Goal: Task Accomplishment & Management: Use online tool/utility

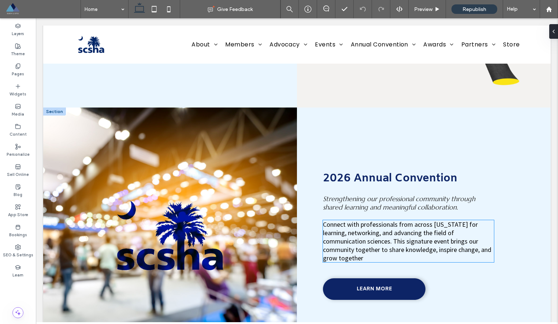
scroll to position [1249, 0]
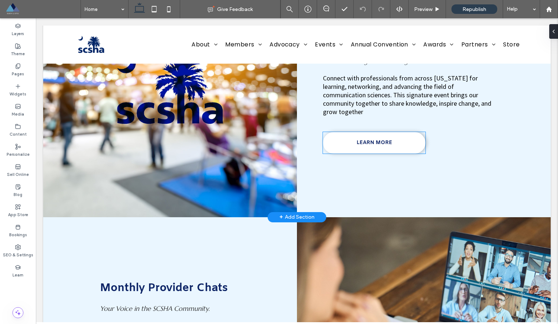
click at [369, 146] on span "LEARN MORE" at bounding box center [373, 142] width 35 height 7
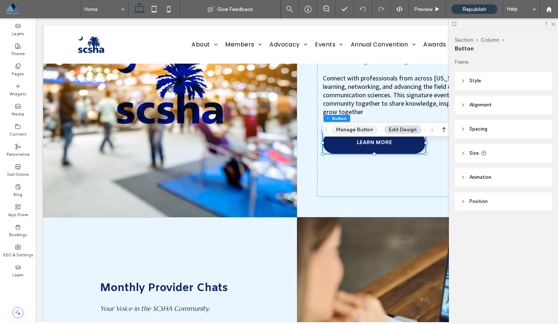
click at [341, 126] on button "Manage Button" at bounding box center [354, 130] width 46 height 9
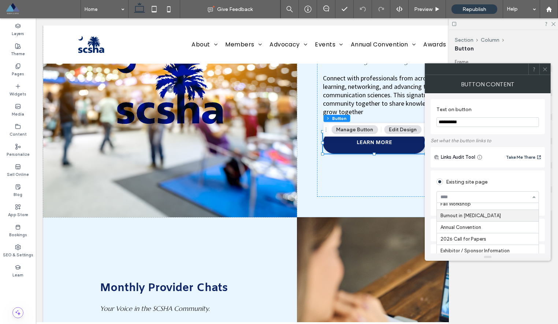
scroll to position [265, 0]
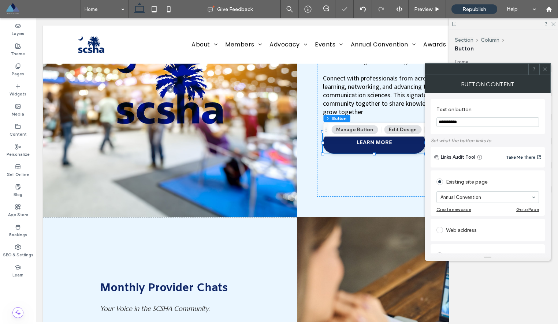
click at [545, 70] on use at bounding box center [545, 69] width 4 height 4
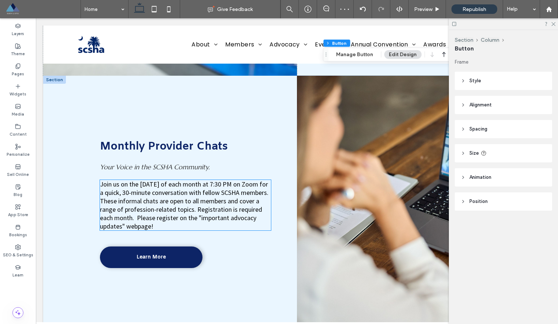
scroll to position [1396, 0]
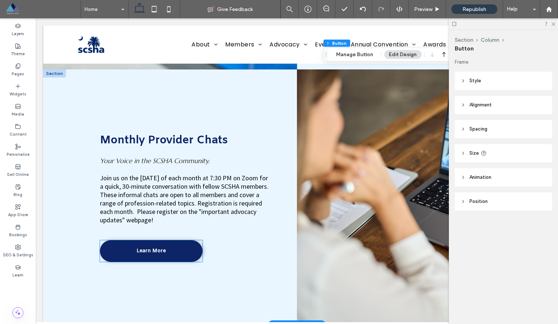
click at [162, 255] on span "Learn More" at bounding box center [150, 251] width 29 height 7
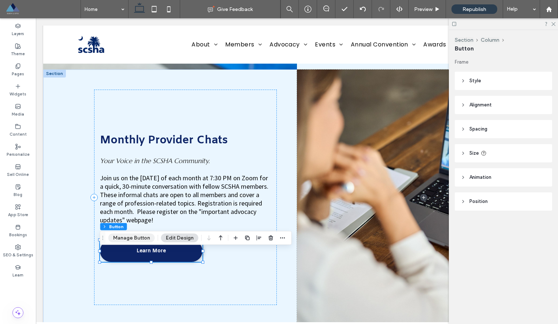
click at [138, 240] on button "Manage Button" at bounding box center [131, 238] width 46 height 9
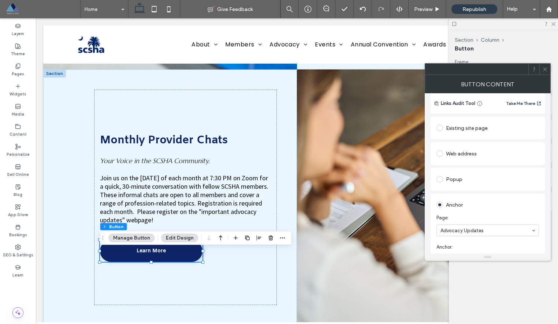
scroll to position [101, 0]
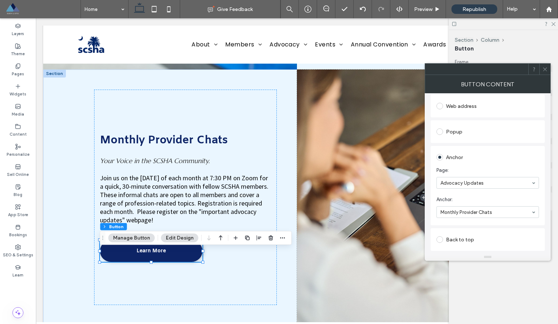
click at [546, 70] on icon at bounding box center [544, 69] width 5 height 5
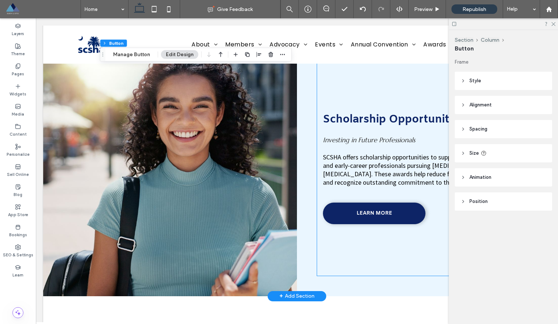
scroll to position [1686, 0]
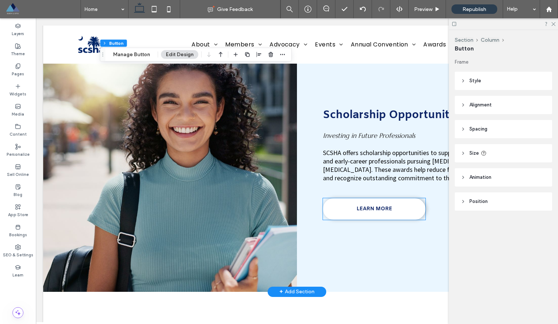
click at [382, 213] on span "LEARN MORE" at bounding box center [373, 209] width 35 height 7
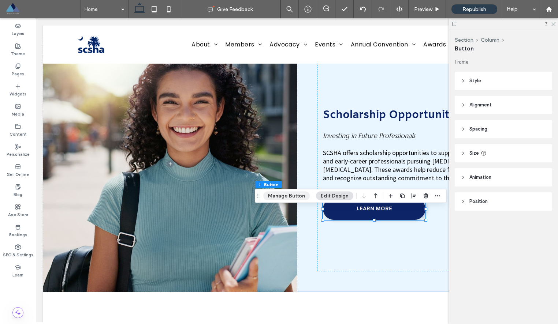
click at [292, 193] on button "Manage Button" at bounding box center [286, 196] width 46 height 9
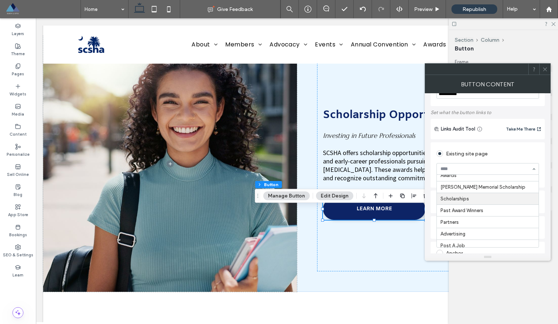
scroll to position [367, 0]
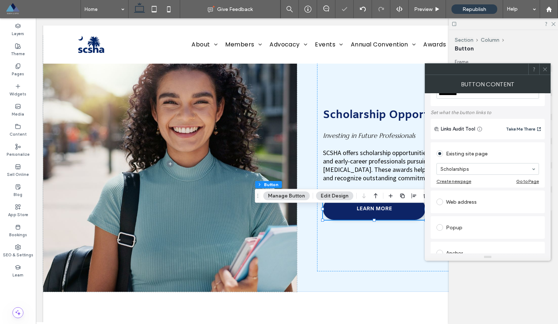
click at [545, 71] on icon at bounding box center [544, 69] width 5 height 5
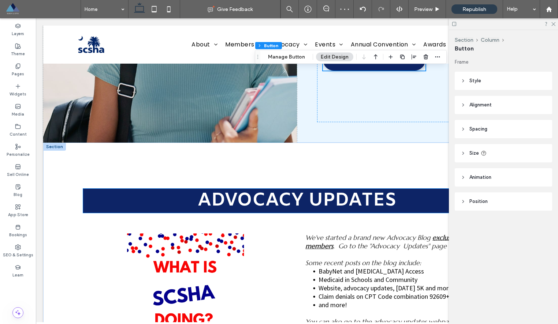
scroll to position [2048, 0]
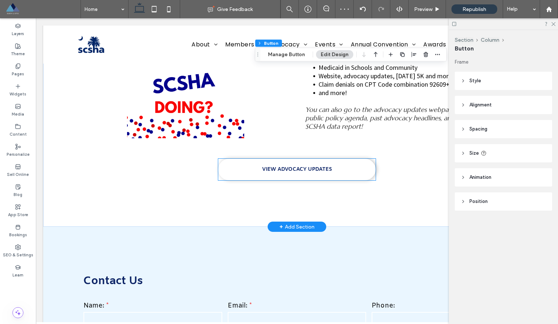
click at [307, 173] on span "VIEW ADVOCACY UPDATES" at bounding box center [297, 169] width 70 height 7
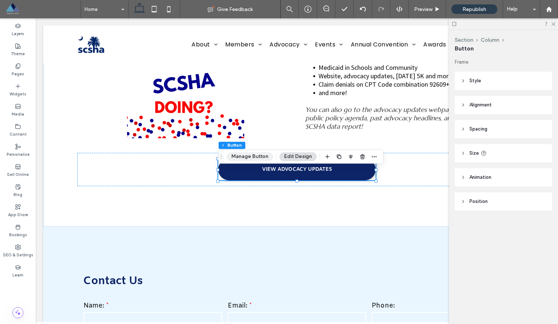
click at [243, 156] on button "Manage Button" at bounding box center [250, 156] width 46 height 9
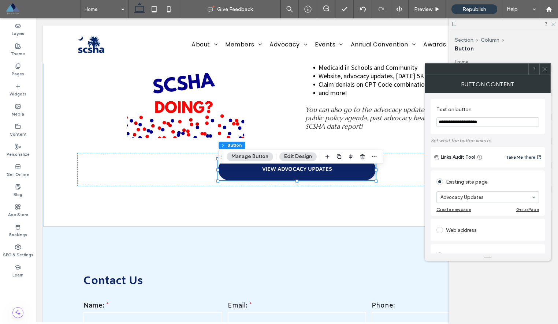
click at [543, 72] on span at bounding box center [544, 69] width 5 height 11
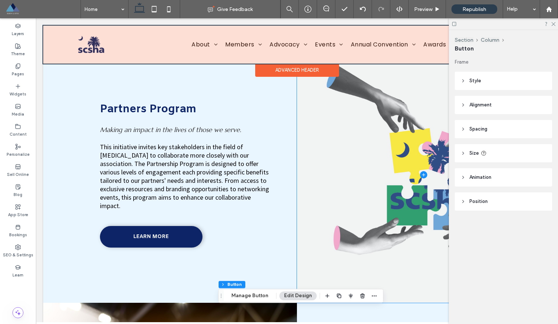
scroll to position [512, 0]
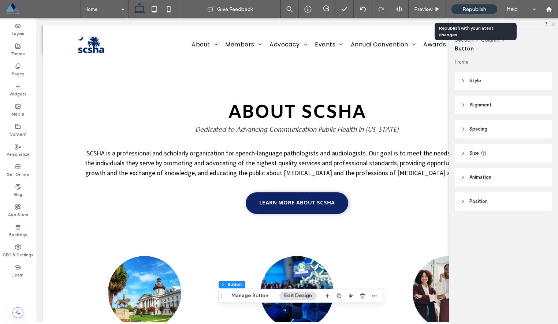
click at [474, 11] on span "Republish" at bounding box center [474, 9] width 24 height 6
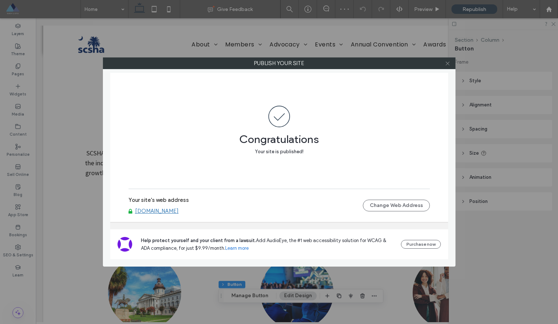
click at [448, 64] on icon at bounding box center [447, 63] width 5 height 5
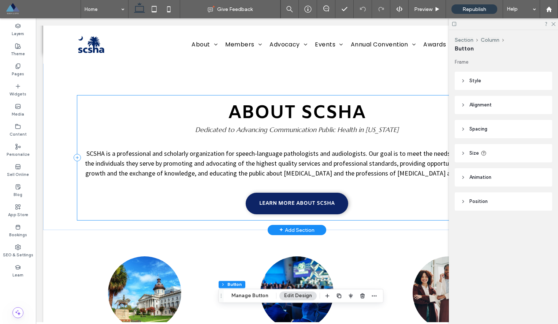
scroll to position [176, 0]
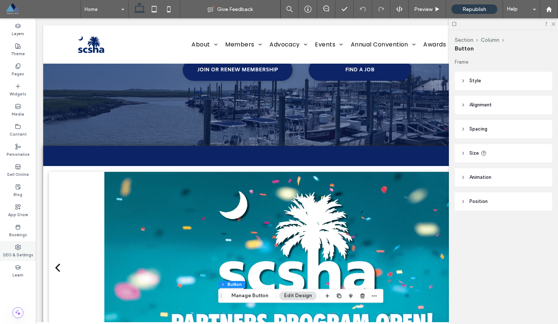
click at [22, 251] on label "SEO & Settings" at bounding box center [18, 254] width 30 height 8
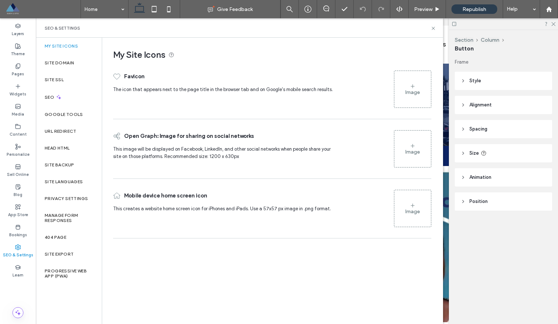
click at [69, 44] on label "My Site Icons" at bounding box center [61, 46] width 33 height 5
click at [406, 86] on div "Image" at bounding box center [412, 89] width 37 height 35
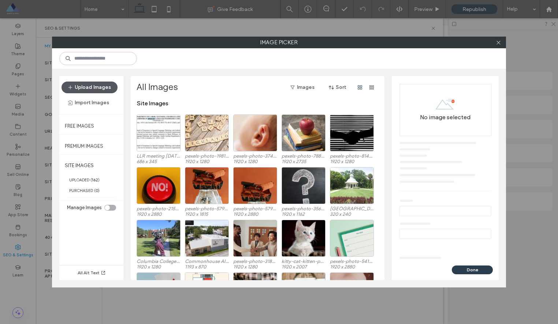
click at [96, 84] on button "Upload Images" at bounding box center [89, 88] width 56 height 12
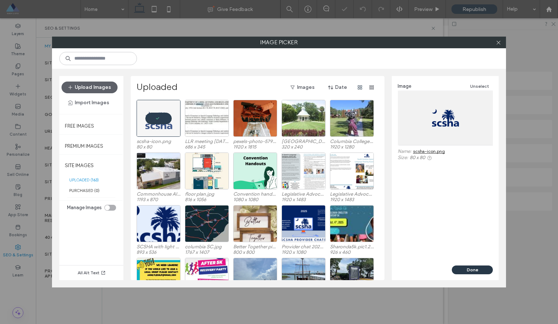
click at [479, 269] on button "Done" at bounding box center [472, 270] width 41 height 9
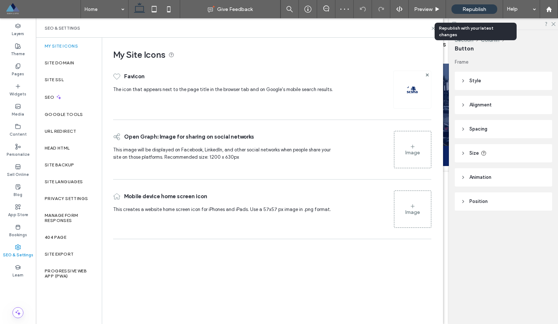
click at [479, 7] on span "Republish" at bounding box center [474, 9] width 24 height 6
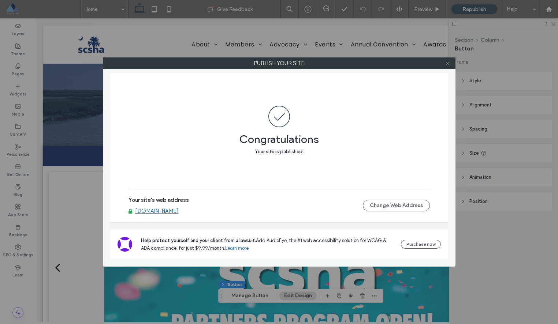
click at [447, 65] on icon at bounding box center [447, 63] width 5 height 5
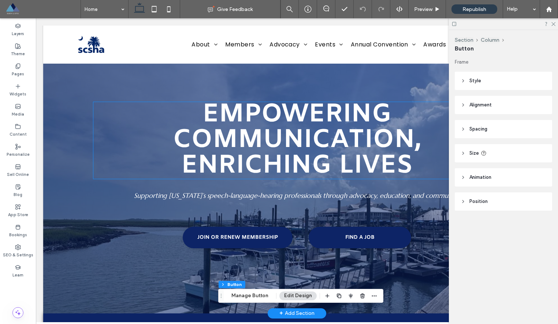
scroll to position [0, 0]
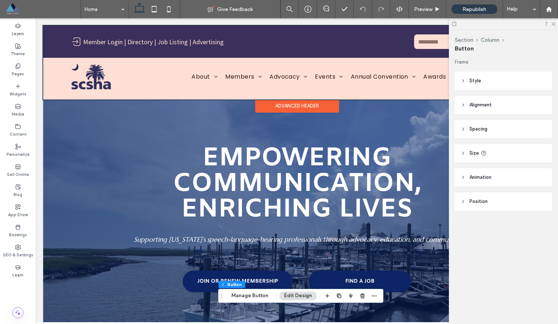
click at [98, 40] on div at bounding box center [296, 63] width 507 height 74
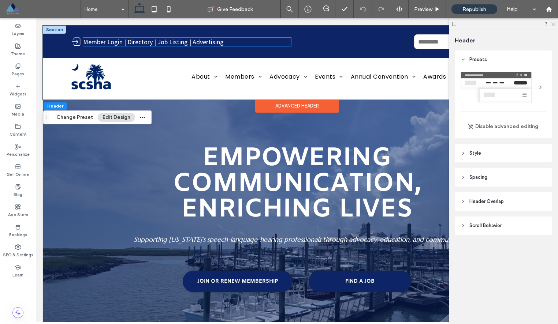
click at [99, 40] on link "Member Login" at bounding box center [103, 42] width 40 height 8
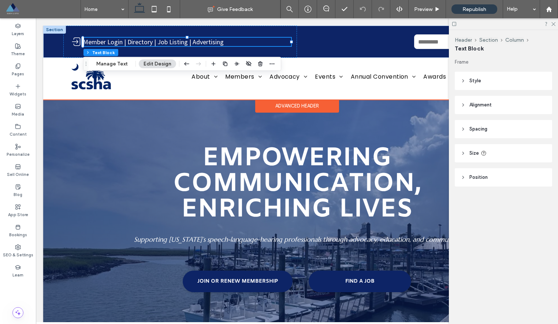
click at [121, 40] on link "Member Login" at bounding box center [103, 42] width 40 height 8
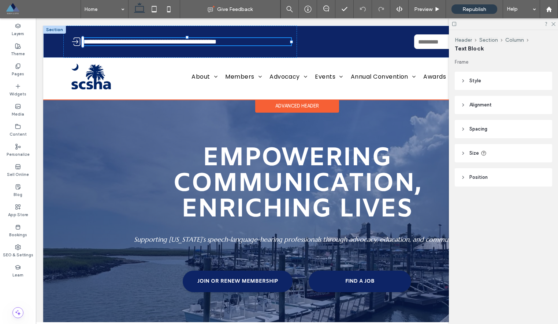
type input "**********"
type input "**"
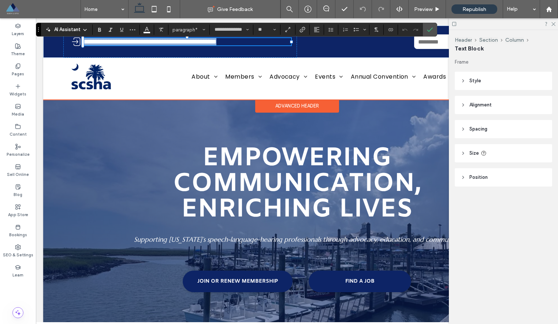
click at [121, 40] on span "*" at bounding box center [118, 41] width 8 height 7
drag, startPoint x: 190, startPoint y: 43, endPoint x: 126, endPoint y: 41, distance: 63.3
click at [126, 41] on p "**********" at bounding box center [187, 41] width 208 height 7
click at [191, 42] on link "**********" at bounding box center [202, 41] width 28 height 7
drag, startPoint x: 191, startPoint y: 42, endPoint x: 127, endPoint y: 41, distance: 64.8
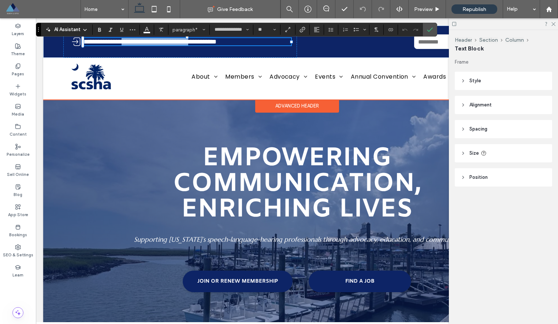
click at [127, 41] on p "**********" at bounding box center [187, 41] width 208 height 7
click at [432, 29] on icon "Confirm" at bounding box center [430, 30] width 6 height 6
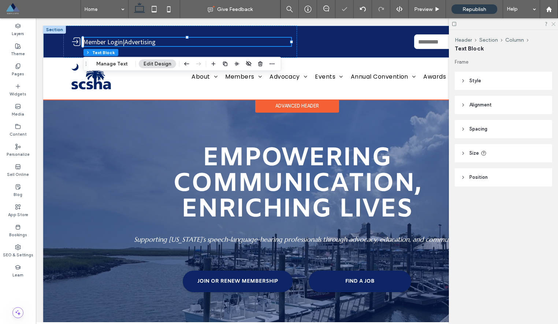
click at [553, 25] on icon at bounding box center [552, 23] width 5 height 5
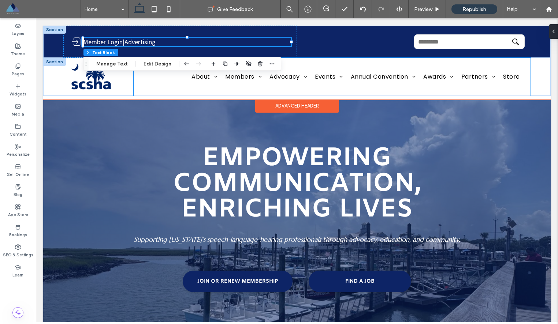
click at [336, 64] on div "About Executive Board State Network Representatives SCSHA Foundation Past Presi…" at bounding box center [332, 77] width 397 height 38
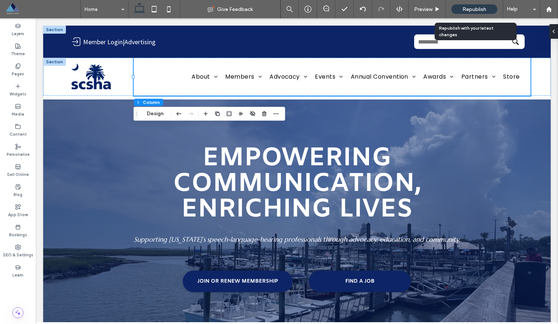
click at [470, 8] on span "Republish" at bounding box center [474, 9] width 24 height 6
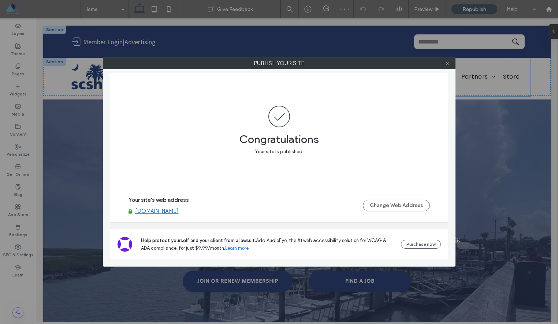
click at [448, 64] on use at bounding box center [447, 63] width 4 height 4
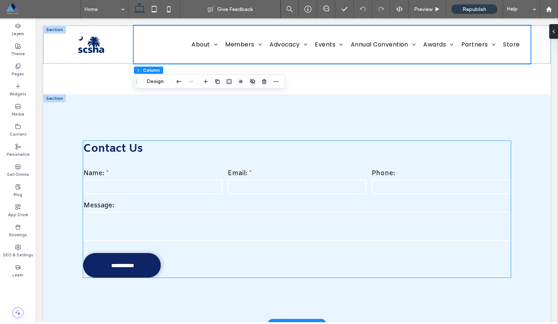
scroll to position [2300, 0]
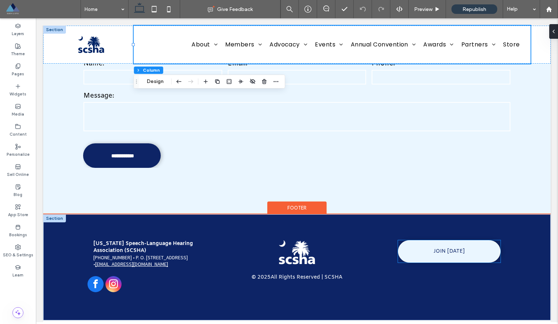
click at [442, 247] on link "JOIN TODAY" at bounding box center [449, 251] width 102 height 22
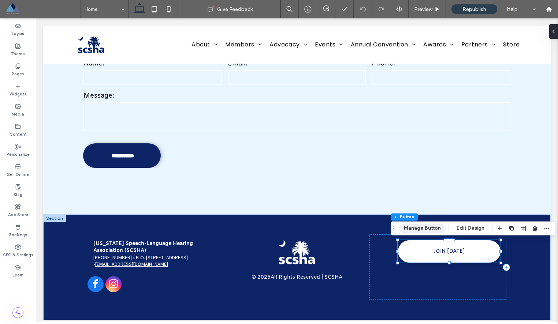
click at [402, 229] on button "Manage Button" at bounding box center [422, 228] width 46 height 9
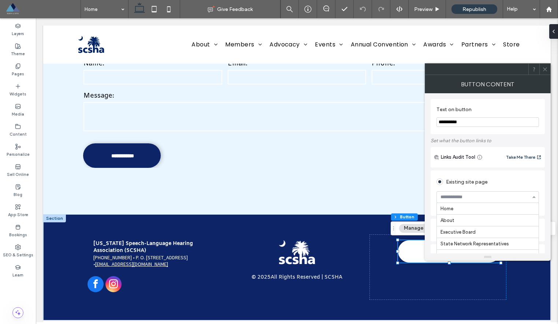
scroll to position [129, 0]
click at [543, 69] on icon at bounding box center [544, 69] width 5 height 5
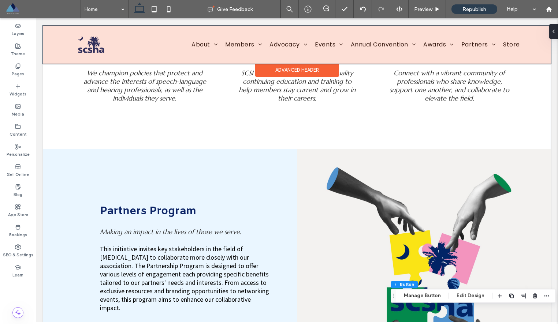
scroll to position [82, 0]
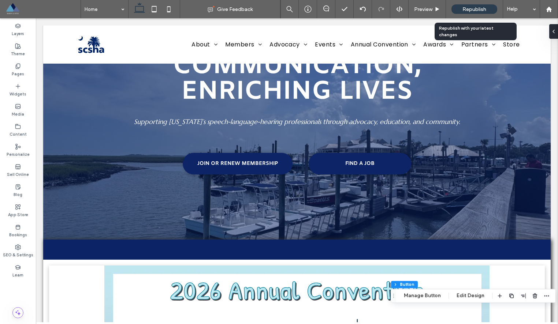
click at [471, 11] on span "Republish" at bounding box center [474, 9] width 24 height 6
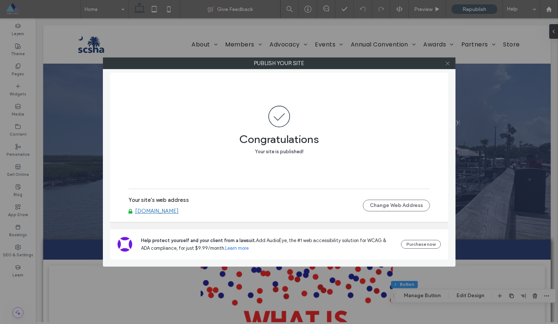
click at [448, 62] on icon at bounding box center [447, 63] width 5 height 5
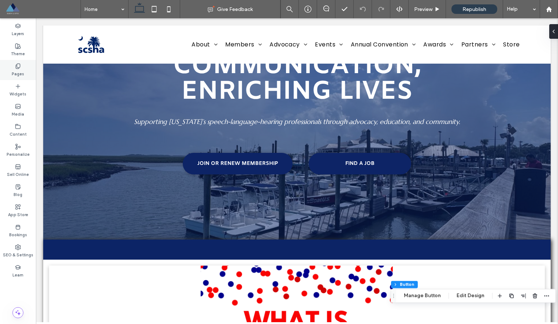
click at [18, 72] on label "Pages" at bounding box center [18, 73] width 12 height 8
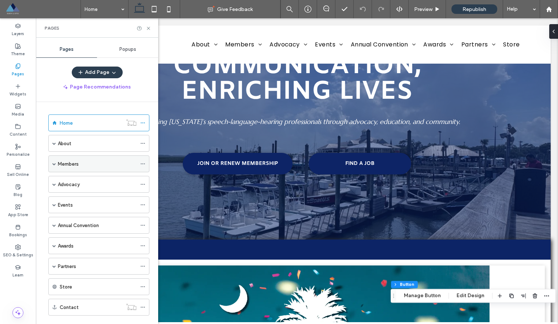
click at [56, 162] on div "Members" at bounding box center [98, 164] width 101 height 17
click at [55, 164] on span at bounding box center [54, 164] width 4 height 4
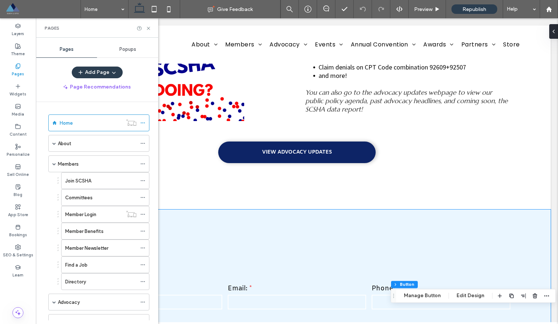
scroll to position [2300, 0]
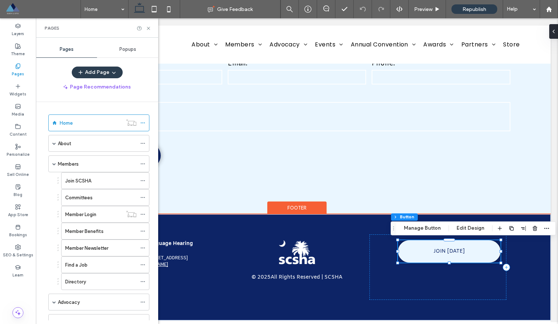
click at [454, 257] on link "JOIN TODAY" at bounding box center [449, 251] width 102 height 22
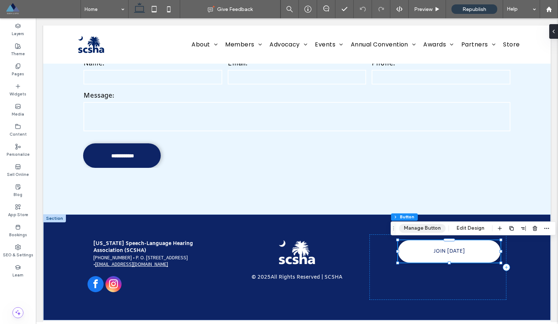
click at [416, 229] on button "Manage Button" at bounding box center [422, 228] width 46 height 9
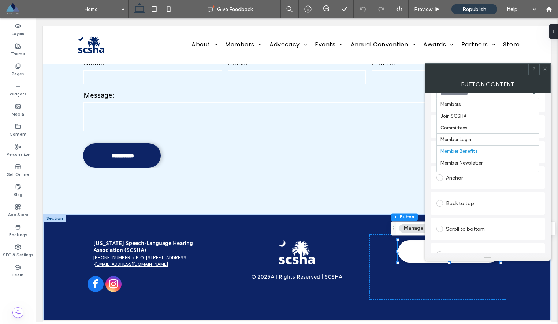
scroll to position [92, 0]
click at [545, 70] on icon at bounding box center [544, 69] width 5 height 5
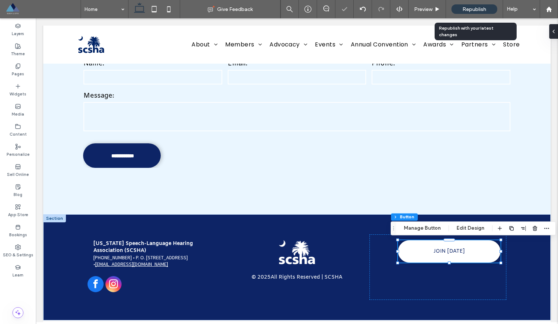
click at [481, 10] on span "Republish" at bounding box center [474, 9] width 24 height 6
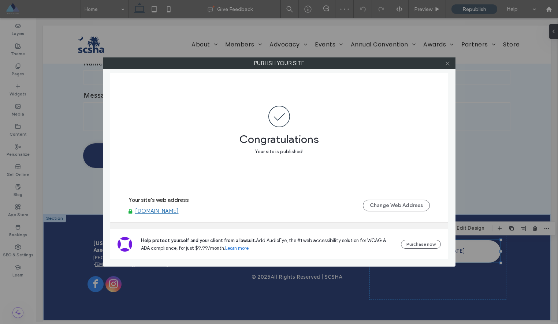
click at [449, 61] on icon at bounding box center [447, 63] width 5 height 5
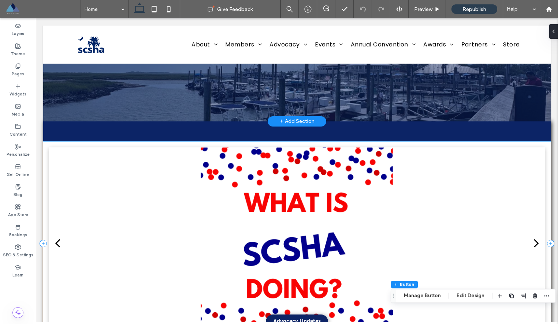
scroll to position [0, 0]
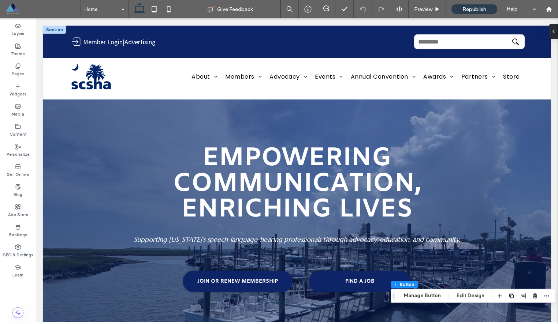
click at [13, 13] on span at bounding box center [42, 9] width 75 height 15
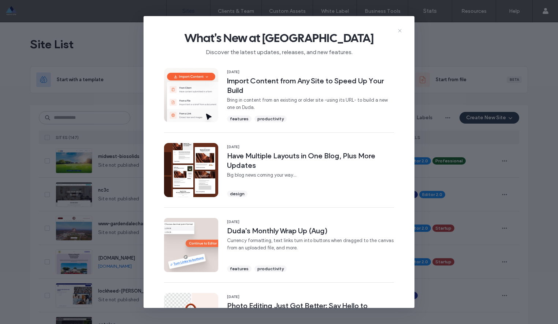
click at [397, 29] on icon at bounding box center [400, 31] width 6 height 6
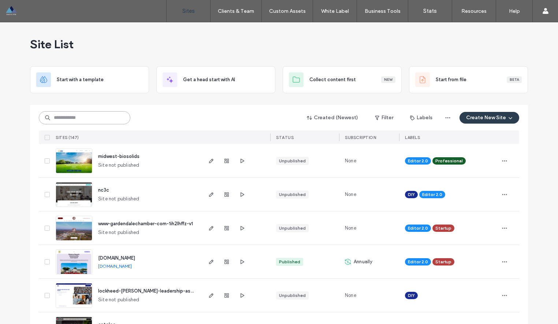
click at [96, 118] on input at bounding box center [84, 117] width 91 height 13
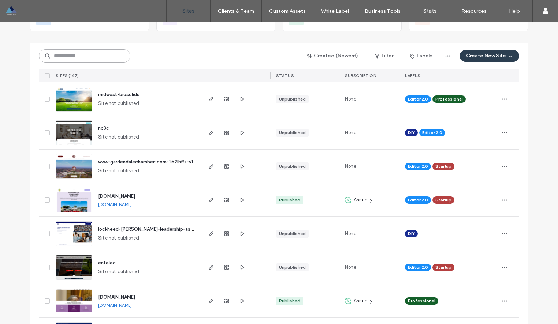
scroll to position [206, 0]
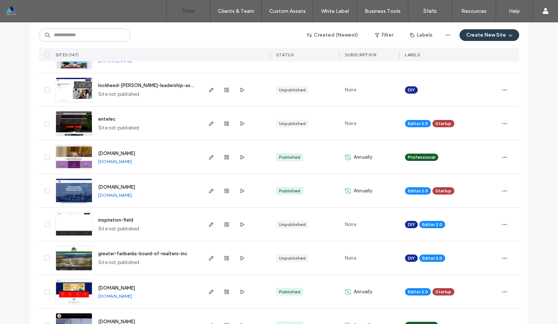
click at [104, 123] on div "entelec Site not published" at bounding box center [146, 123] width 109 height 33
click at [104, 119] on span "entelec" at bounding box center [107, 118] width 18 height 5
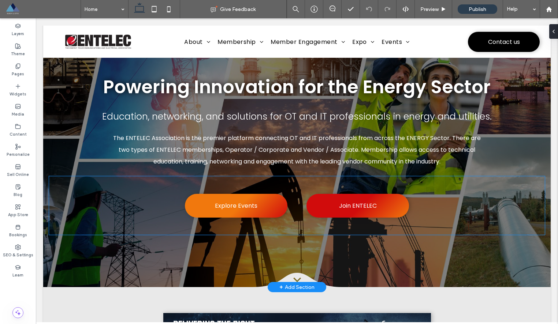
scroll to position [44, 0]
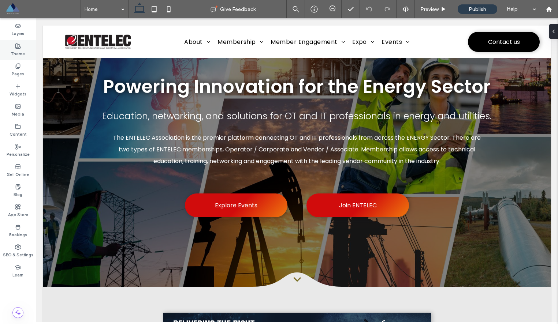
click at [17, 44] on icon at bounding box center [18, 46] width 6 height 6
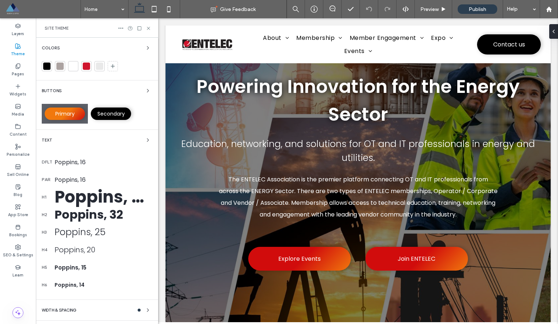
click at [61, 112] on span "Primary" at bounding box center [64, 113] width 19 height 7
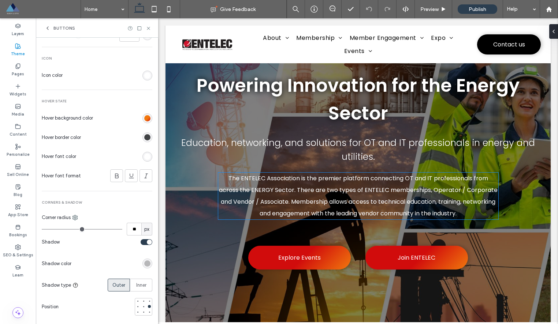
scroll to position [46, 0]
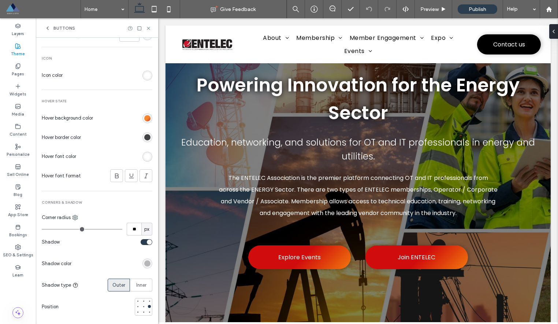
click at [144, 117] on div "rgba(0, 0, 0, 0) linear-gradient(495deg, rgb(241, 120, 13) 53%, rgb(209, 12, 12…" at bounding box center [147, 118] width 6 height 6
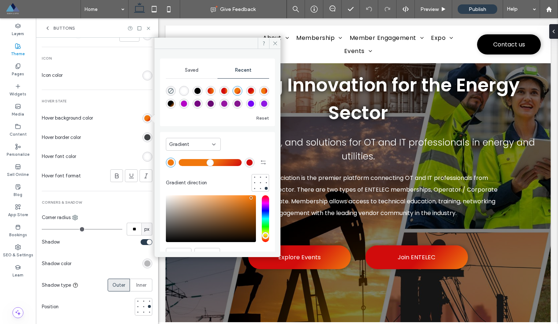
click at [254, 90] on div "linear-gradient(135deg, rgba(209, 12, 12, 1) 53%, rgba(241, 120, 13, 1) 100%)" at bounding box center [251, 91] width 6 height 6
type input "*******"
click at [109, 108] on div "Hover State Hover background color Hover border color Hover font color Hover fo…" at bounding box center [97, 149] width 111 height 101
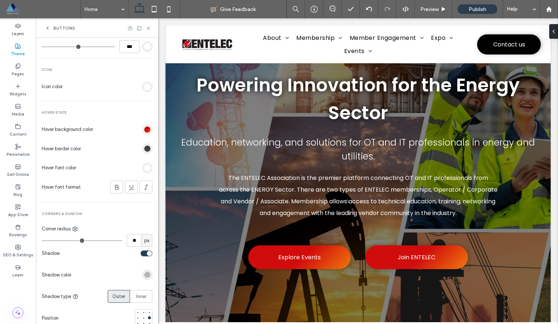
scroll to position [322, 0]
click at [144, 131] on div "rgba(0, 0, 0, 0) linear-gradient(135deg, rgb(209, 12, 12) 53%, rgb(241, 120, 13…" at bounding box center [147, 130] width 6 height 6
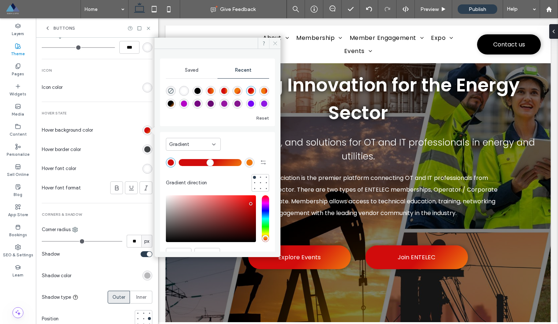
click at [277, 47] on span at bounding box center [274, 43] width 11 height 11
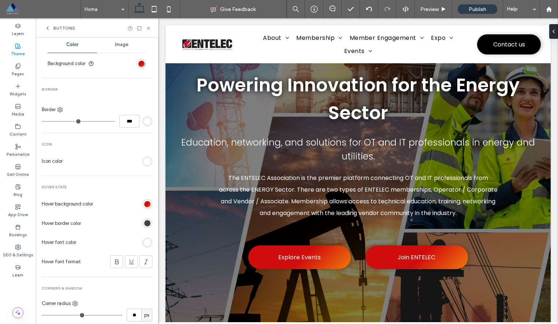
scroll to position [168, 0]
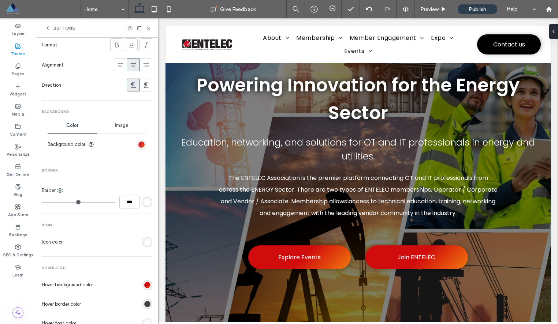
click at [138, 144] on div "linear-gradient(135deg, rgb(209, 12, 12) 53%, rgb(241, 120, 13) 100%)" at bounding box center [141, 145] width 6 height 6
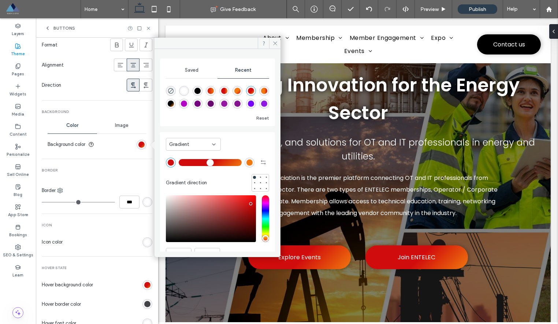
click at [254, 91] on div "linear-gradient(135deg, rgba(209, 12, 12, 1) 53%, rgba(241, 120, 13, 1) 100%)" at bounding box center [251, 91] width 6 height 6
click at [128, 117] on div "Image" at bounding box center [121, 125] width 49 height 16
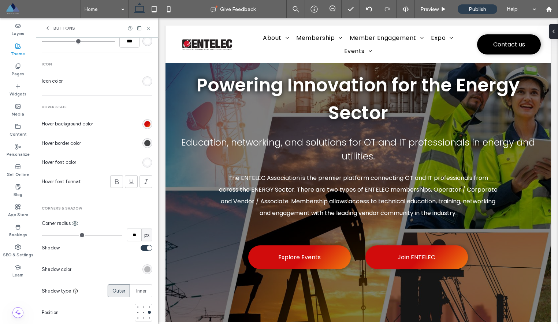
scroll to position [367, 0]
click at [146, 147] on div "rgb(65, 67, 69)" at bounding box center [147, 145] width 10 height 10
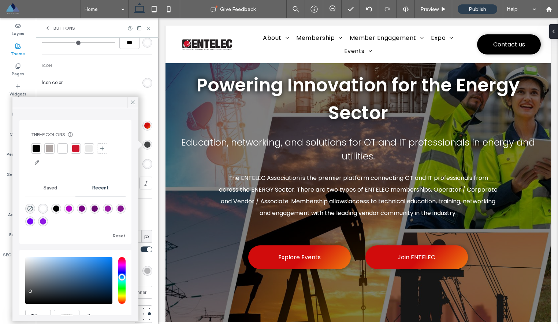
click at [26, 207] on div "rgba(0, 0, 0, 0)" at bounding box center [30, 209] width 10 height 10
type input "*******"
type input "*"
type input "**"
click at [133, 101] on icon at bounding box center [133, 102] width 7 height 7
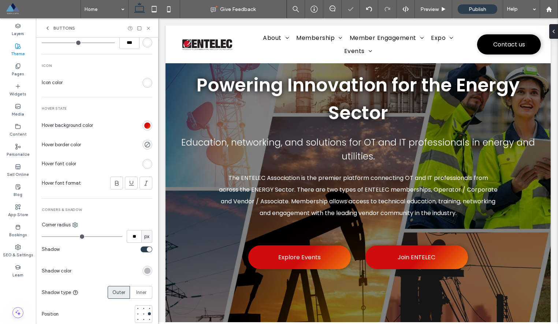
scroll to position [365, 0]
click at [144, 128] on div "rgba(0, 0, 0, 0) linear-gradient(135deg, rgb(209, 12, 12) 53%, rgb(241, 120, 13…" at bounding box center [147, 127] width 6 height 6
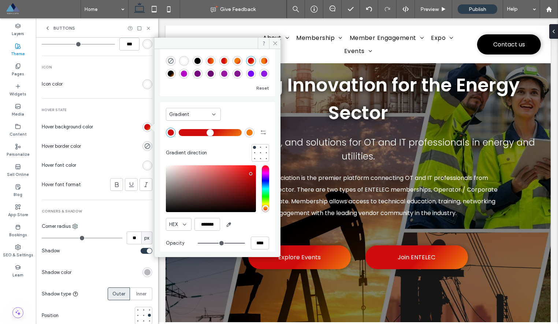
scroll to position [37, 0]
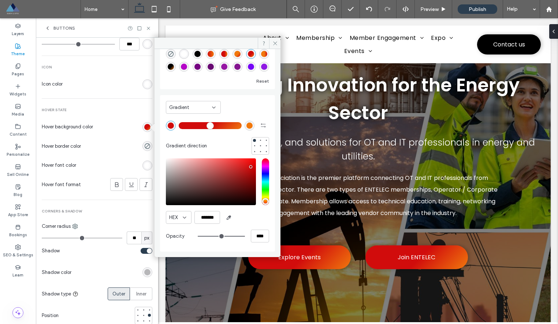
click at [169, 174] on div "saturation and value" at bounding box center [211, 181] width 90 height 47
click at [170, 179] on div "saturation and value" at bounding box center [211, 181] width 90 height 47
click at [170, 176] on div "saturation and value" at bounding box center [211, 181] width 90 height 47
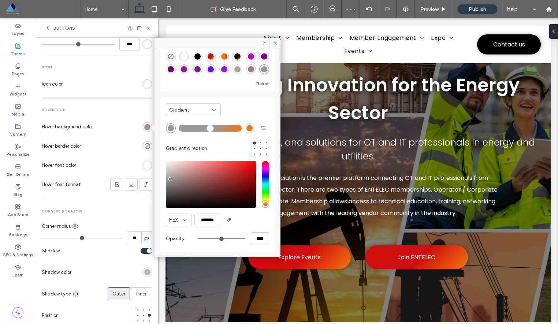
scroll to position [27, 0]
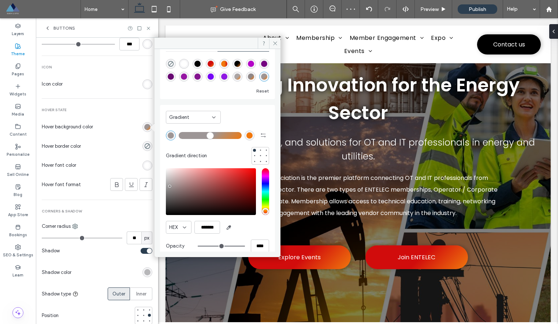
click at [211, 118] on icon at bounding box center [214, 118] width 6 height 6
click at [183, 129] on div "Color" at bounding box center [193, 130] width 54 height 13
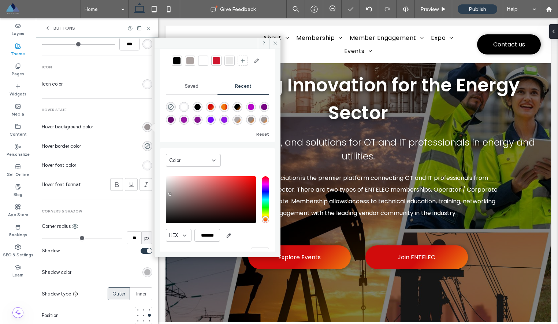
scroll to position [58, 0]
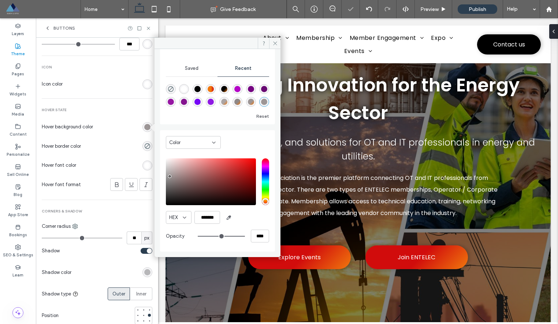
click at [169, 176] on div "pointer" at bounding box center [169, 176] width 2 height 2
type input "*******"
click at [204, 216] on input "*******" at bounding box center [207, 217] width 26 height 13
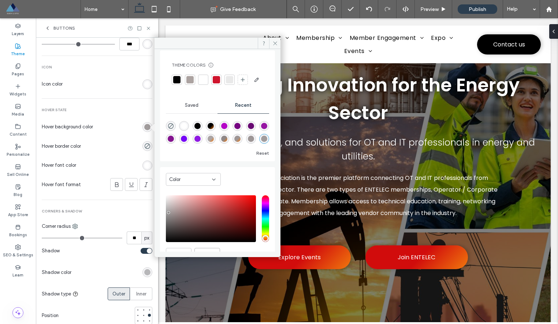
scroll to position [0, 0]
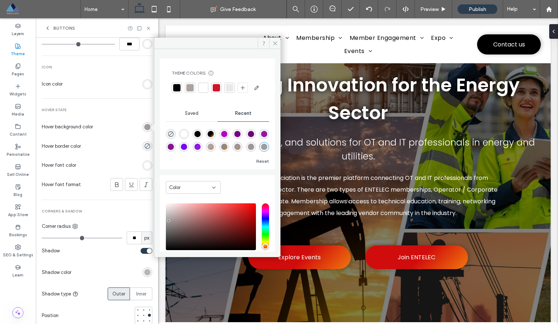
click at [190, 84] on div at bounding box center [189, 87] width 7 height 7
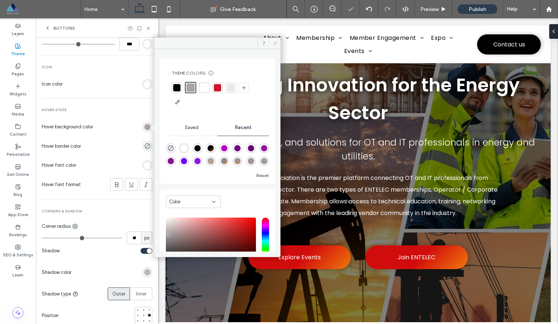
drag, startPoint x: 274, startPoint y: 43, endPoint x: 116, endPoint y: 25, distance: 159.1
click at [274, 43] on icon at bounding box center [274, 43] width 5 height 5
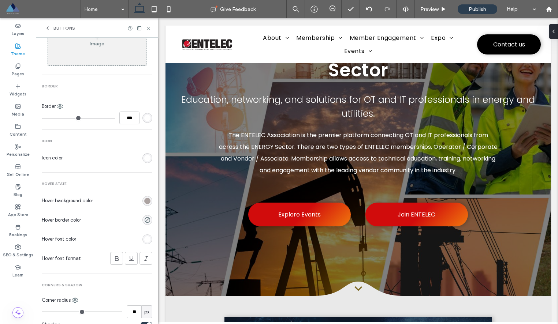
scroll to position [269, 0]
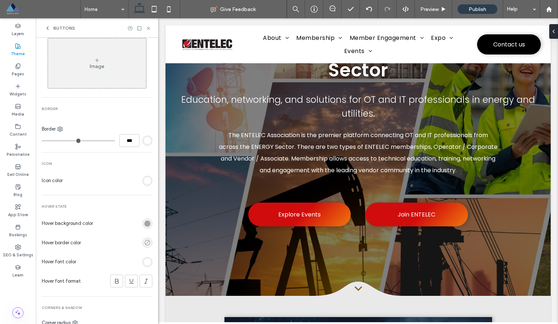
click at [144, 242] on icon "rgba(0, 0, 0, 0)" at bounding box center [147, 243] width 6 height 6
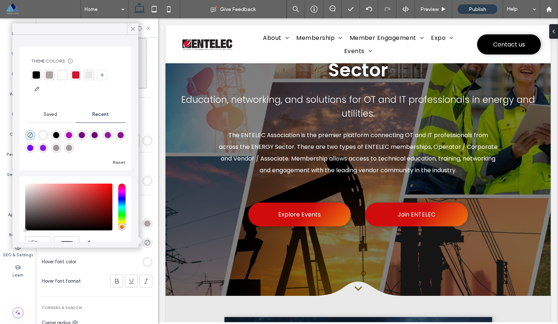
click at [38, 76] on div at bounding box center [36, 74] width 7 height 7
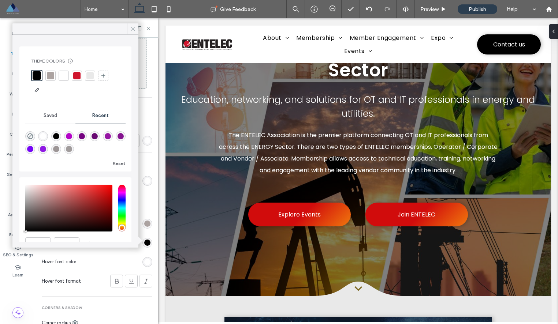
click at [134, 29] on icon at bounding box center [133, 29] width 7 height 7
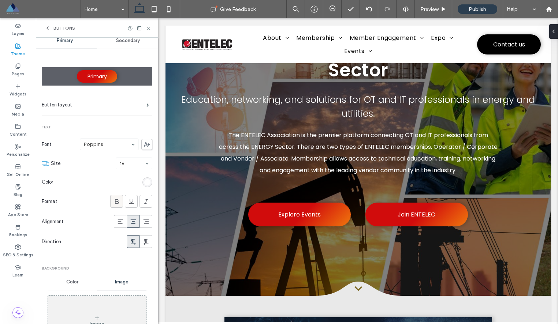
scroll to position [0, 0]
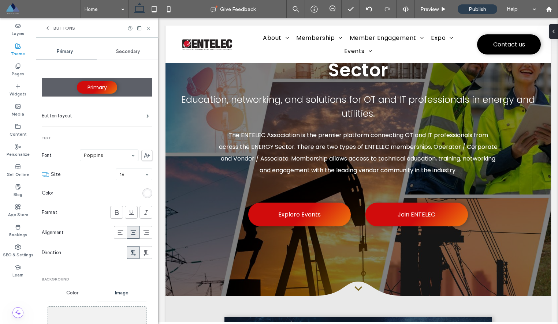
click at [125, 48] on div "Secondary" at bounding box center [128, 52] width 63 height 16
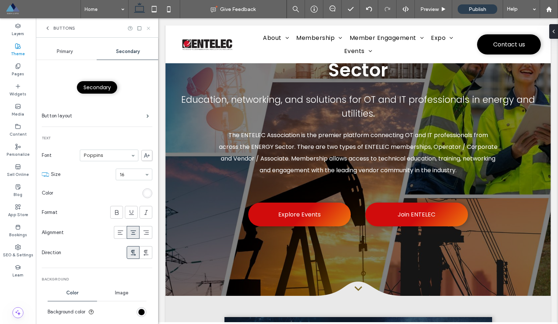
drag, startPoint x: 150, startPoint y: 30, endPoint x: 98, endPoint y: 36, distance: 52.0
click at [150, 30] on icon at bounding box center [148, 28] width 5 height 5
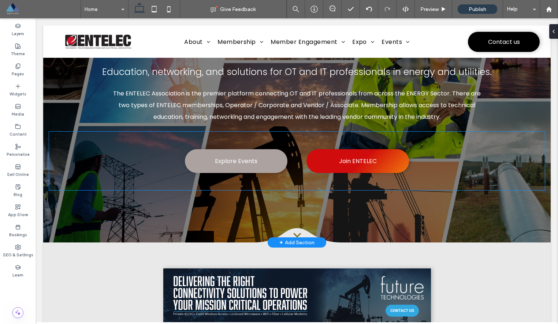
scroll to position [90, 0]
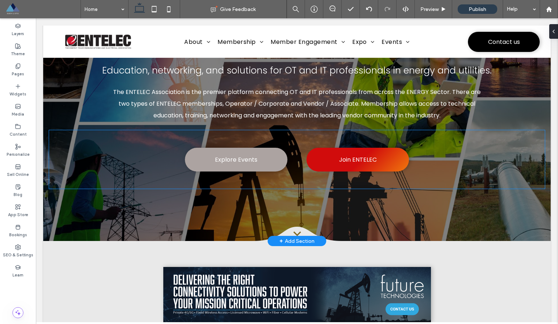
click at [262, 165] on link "Explore Events" at bounding box center [236, 160] width 102 height 24
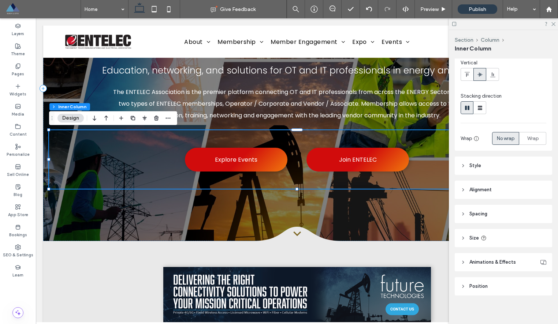
scroll to position [59, 0]
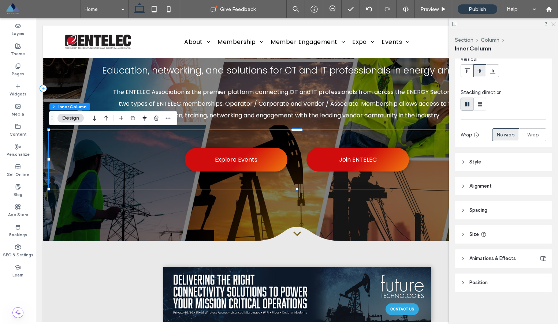
click at [464, 161] on icon at bounding box center [462, 162] width 5 height 5
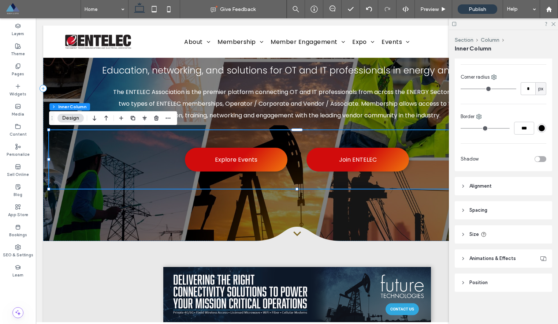
scroll to position [77, 0]
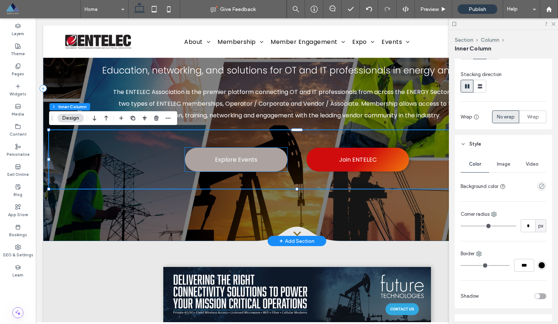
click at [265, 162] on link "Explore Events" at bounding box center [236, 160] width 102 height 24
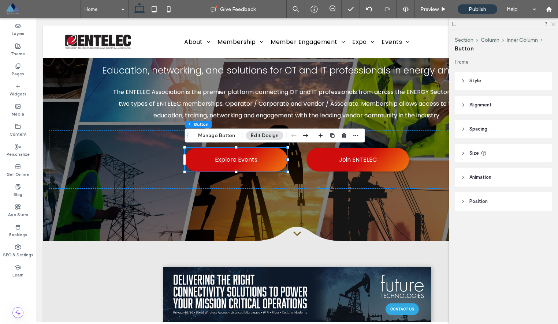
click at [464, 85] on header "Style" at bounding box center [502, 81] width 97 height 18
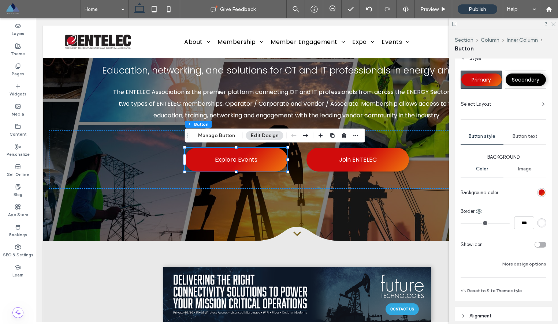
scroll to position [26, 0]
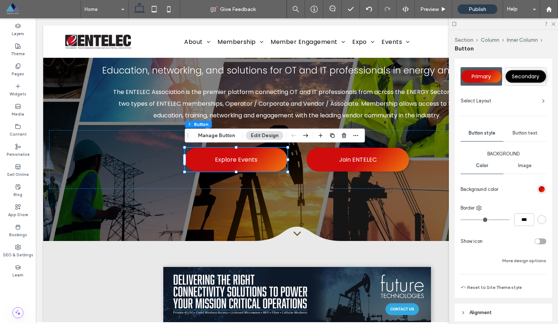
click at [542, 187] on div "linear-gradient(135deg, rgb(209, 12, 12) 53%, rgb(241, 120, 13) 100%)" at bounding box center [541, 189] width 6 height 6
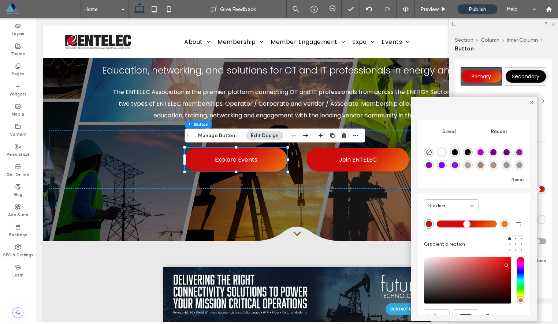
click at [454, 132] on span "Saved" at bounding box center [449, 132] width 14 height 6
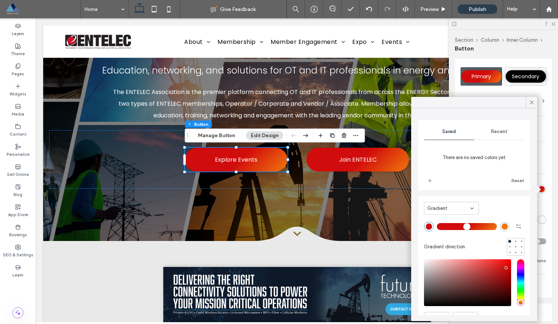
click at [499, 132] on span "Recent" at bounding box center [499, 132] width 16 height 6
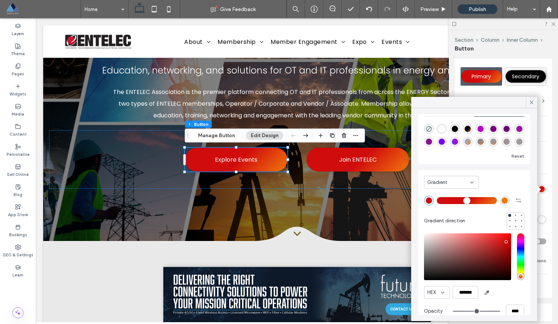
scroll to position [35, 0]
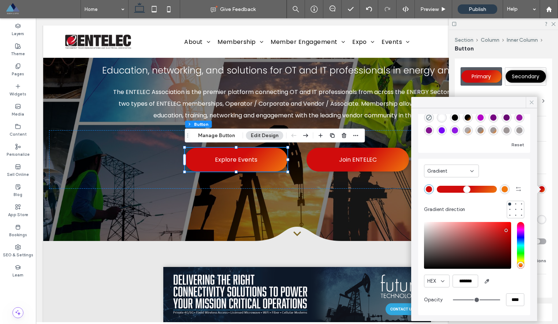
click at [531, 102] on use at bounding box center [532, 103] width 4 height 4
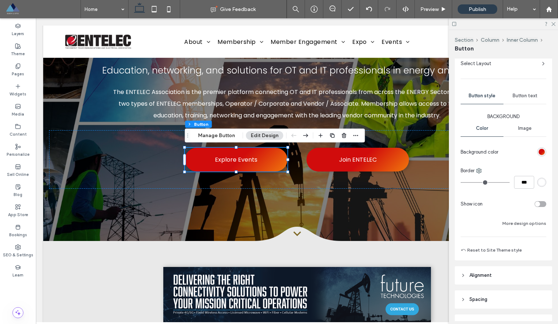
scroll to position [81, 0]
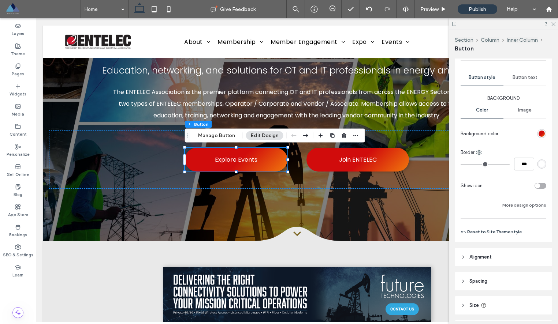
click at [499, 232] on button "Reset to Site Theme style" at bounding box center [490, 232] width 61 height 9
click at [489, 231] on button "Reset to Site Theme style" at bounding box center [490, 232] width 61 height 9
click at [479, 233] on button "Reset to Site Theme style" at bounding box center [490, 232] width 61 height 9
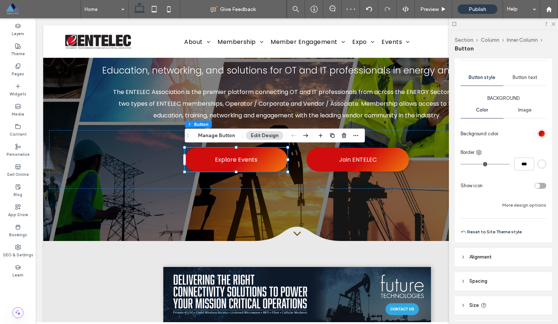
click at [479, 233] on button "Reset to Site Theme style" at bounding box center [490, 232] width 61 height 9
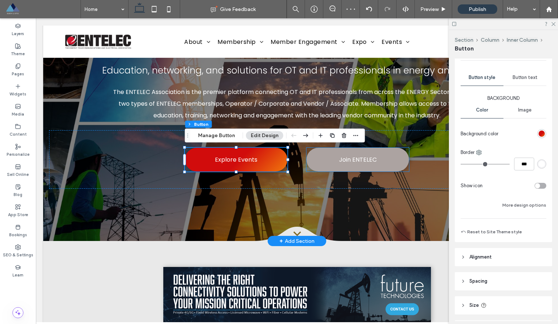
click at [372, 167] on link "Join ENTELEC" at bounding box center [357, 160] width 102 height 24
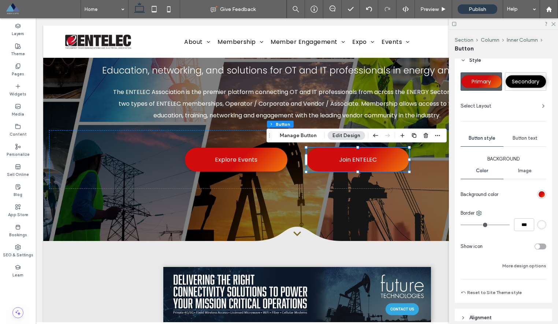
scroll to position [22, 0]
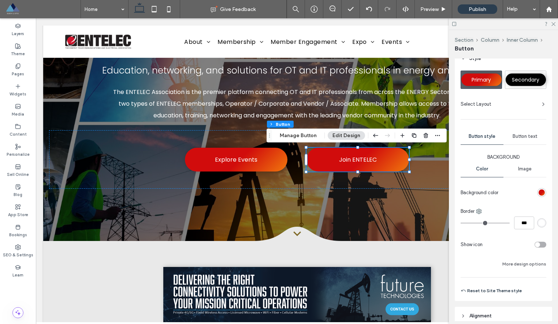
click at [498, 289] on button "Reset to Site Theme style" at bounding box center [490, 291] width 61 height 9
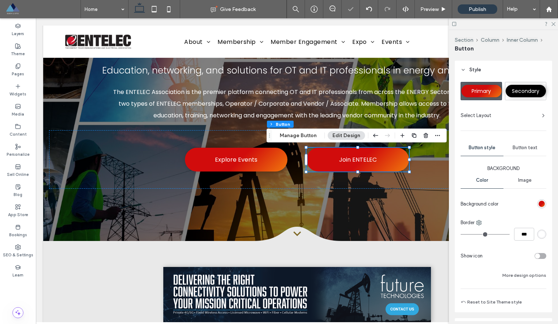
scroll to position [10, 0]
click at [543, 205] on div "linear-gradient(135deg, rgb(209, 12, 12) 53%, rgb(241, 120, 13) 100%)" at bounding box center [541, 205] width 6 height 6
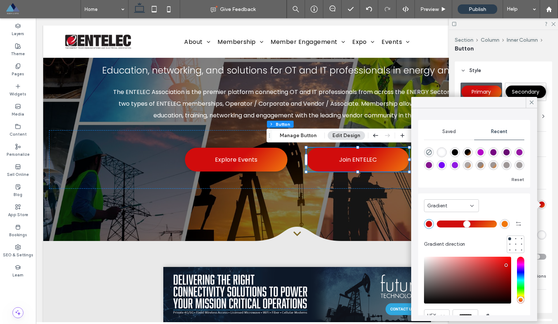
click at [471, 208] on icon at bounding box center [472, 206] width 6 height 6
click at [450, 216] on div "Color" at bounding box center [451, 218] width 54 height 13
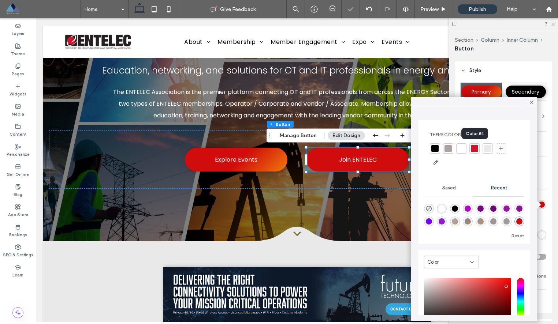
click at [472, 149] on div at bounding box center [474, 148] width 7 height 7
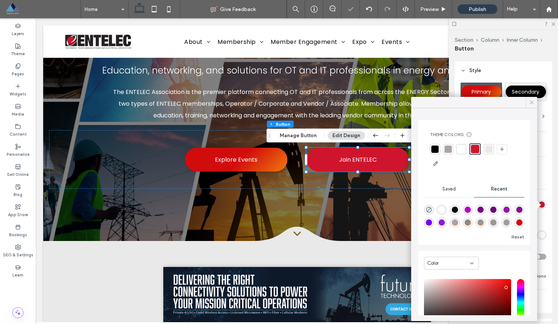
click at [533, 104] on icon at bounding box center [531, 102] width 7 height 7
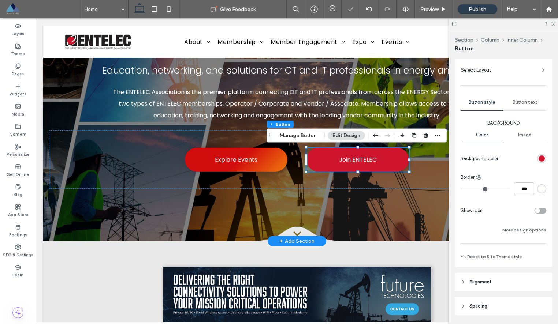
scroll to position [71, 0]
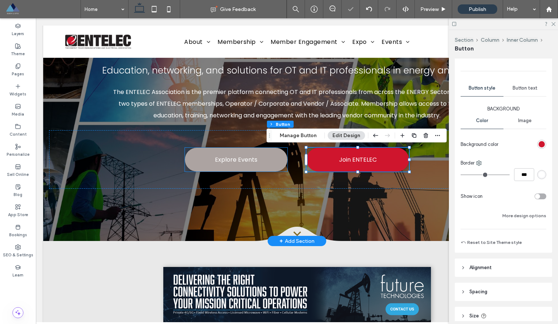
click at [276, 164] on link "Explore Events" at bounding box center [236, 160] width 102 height 24
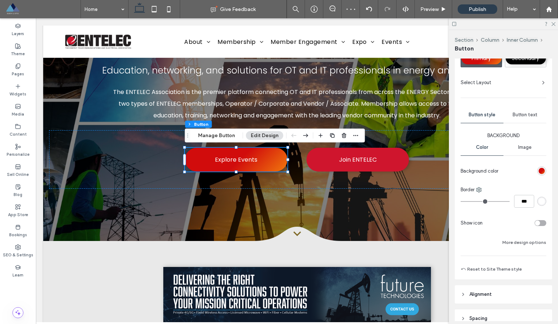
scroll to position [54, 0]
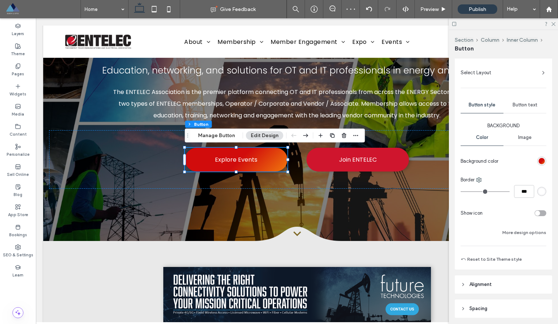
click at [544, 160] on div "linear-gradient(135deg, rgb(209, 12, 12) 53%, rgb(241, 120, 13) 100%)" at bounding box center [541, 161] width 6 height 6
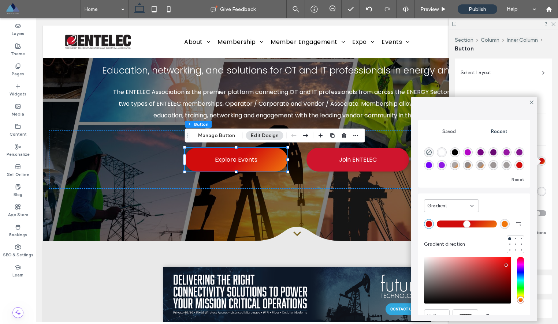
click at [454, 202] on div "Gradient" at bounding box center [448, 205] width 43 height 7
click at [444, 218] on div "Color" at bounding box center [451, 218] width 54 height 13
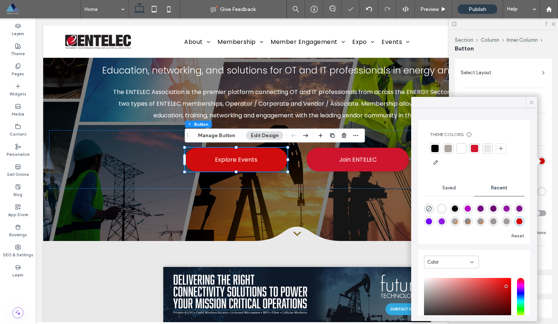
click at [534, 102] on icon at bounding box center [531, 102] width 7 height 7
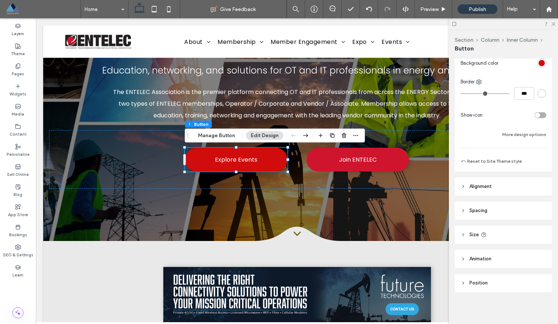
scroll to position [152, 0]
click at [489, 161] on button "Reset to Site Theme style" at bounding box center [490, 161] width 61 height 9
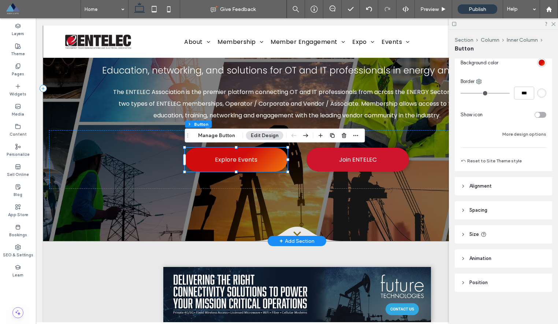
click at [378, 209] on div "Powering Innovation for the Energy Sector Education, networking, and solutions …" at bounding box center [296, 89] width 507 height 306
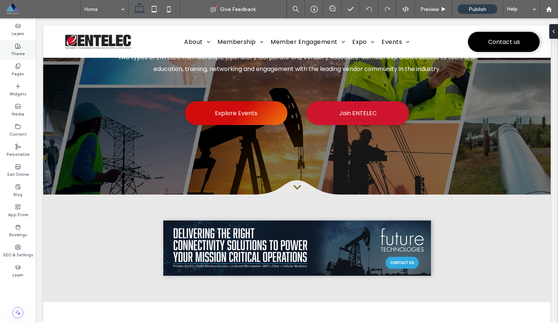
click at [21, 49] on label "Theme" at bounding box center [18, 53] width 14 height 8
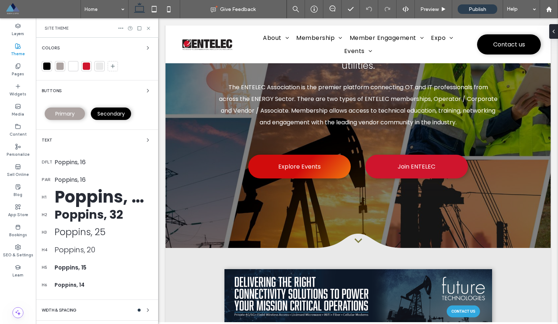
click at [68, 113] on span "Primary" at bounding box center [64, 113] width 19 height 7
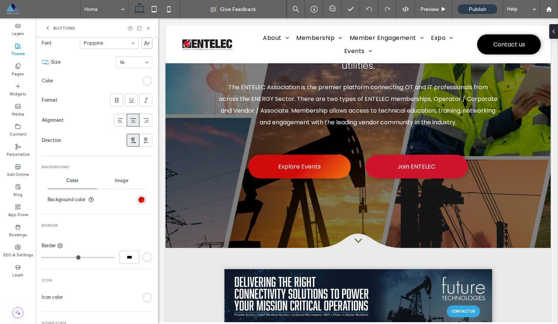
scroll to position [129, 0]
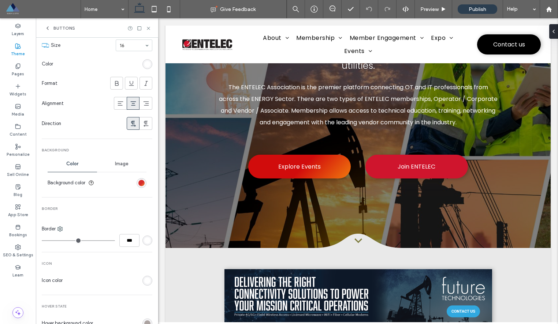
click at [138, 181] on div "linear-gradient(135deg, rgb(209, 12, 12) 53%, rgb(241, 120, 13) 100%)" at bounding box center [141, 183] width 6 height 6
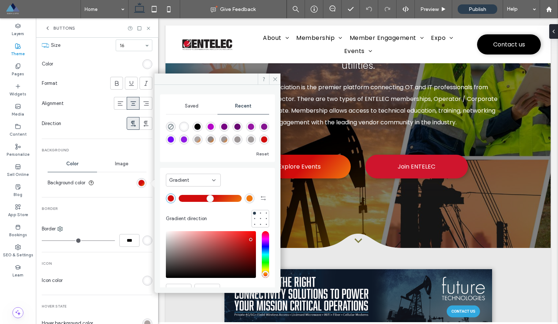
click at [214, 182] on icon at bounding box center [214, 180] width 6 height 6
click at [196, 189] on div "Color" at bounding box center [193, 193] width 54 height 13
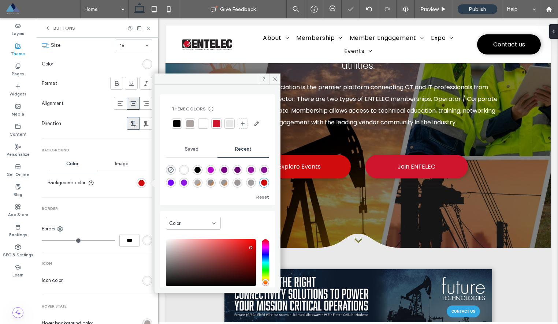
click at [216, 121] on div at bounding box center [216, 123] width 7 height 7
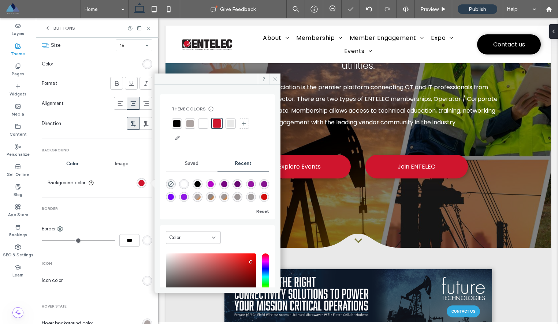
drag, startPoint x: 278, startPoint y: 82, endPoint x: 120, endPoint y: 64, distance: 159.5
click at [278, 82] on span at bounding box center [274, 79] width 11 height 11
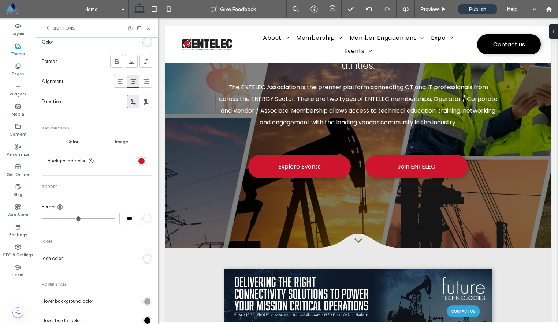
scroll to position [0, 0]
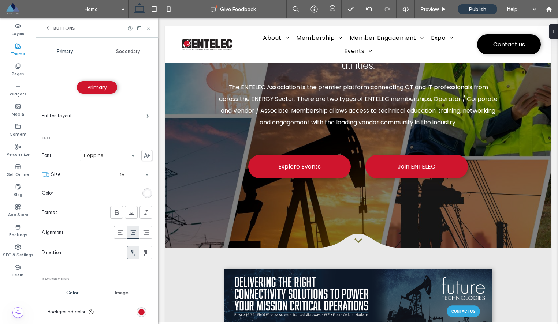
drag, startPoint x: 147, startPoint y: 27, endPoint x: 361, endPoint y: 121, distance: 234.0
click at [147, 27] on icon at bounding box center [148, 28] width 5 height 5
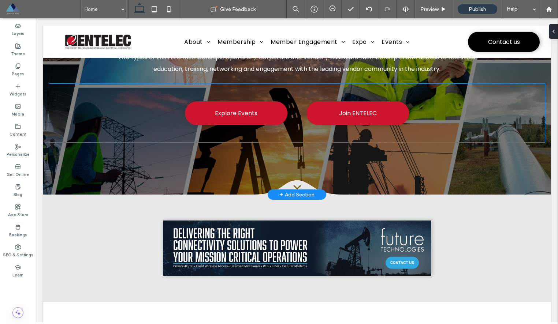
click at [364, 117] on span "Join ENTELEC" at bounding box center [358, 113] width 38 height 9
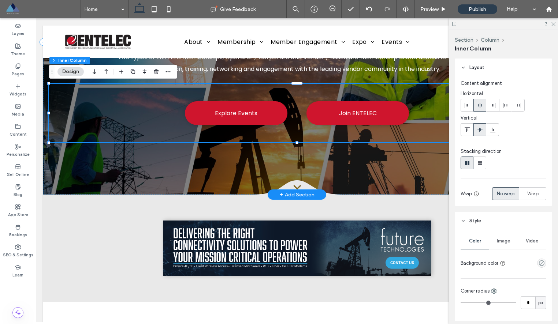
click at [369, 115] on span "Join ENTELEC" at bounding box center [358, 113] width 38 height 9
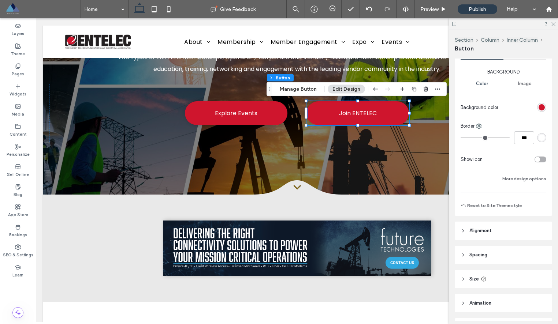
scroll to position [119, 0]
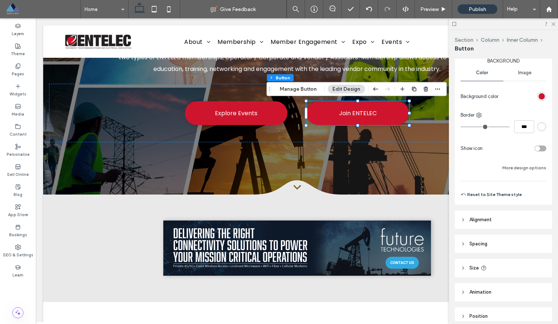
click at [502, 195] on button "Reset to Site Theme style" at bounding box center [490, 194] width 61 height 9
click at [550, 23] on icon at bounding box center [552, 23] width 5 height 5
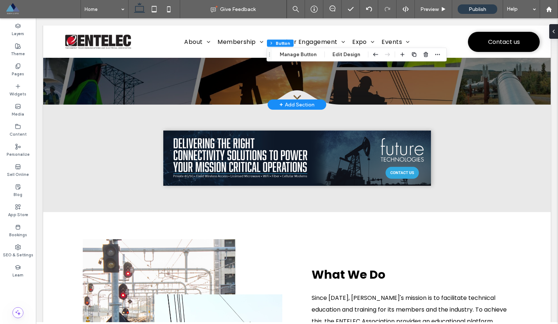
scroll to position [0, 0]
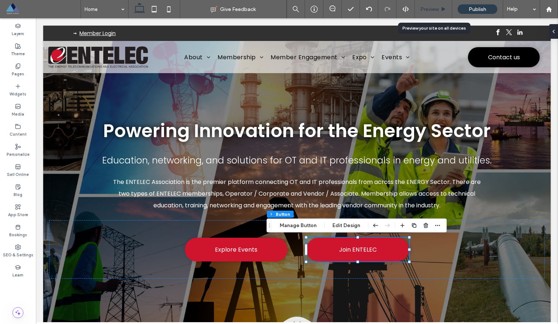
click at [425, 6] on span "Preview" at bounding box center [429, 9] width 18 height 6
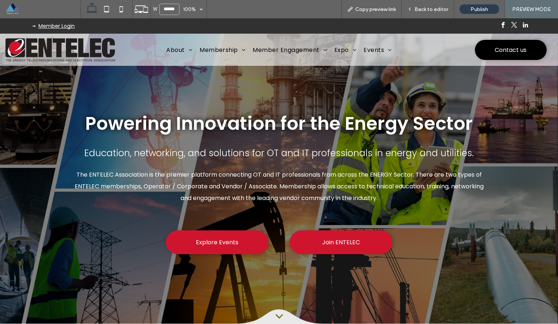
click at [400, 28] on div at bounding box center [407, 25] width 257 height 15
click at [381, 10] on span "Copy preview link" at bounding box center [375, 9] width 41 height 6
click at [375, 11] on span "Copy preview link" at bounding box center [375, 9] width 41 height 6
